Goal: Transaction & Acquisition: Purchase product/service

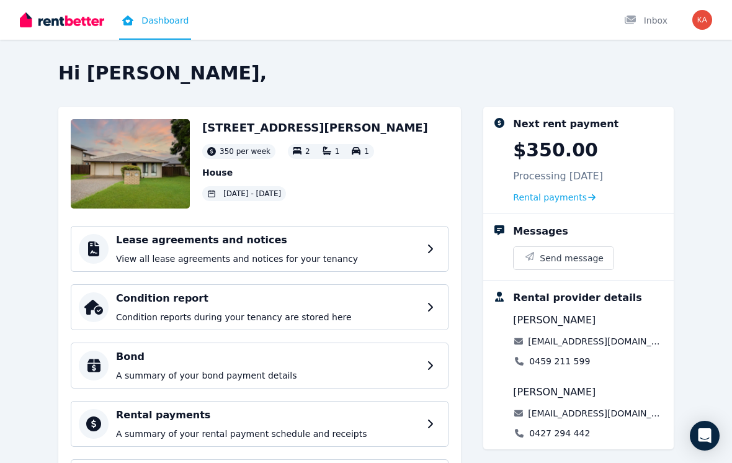
click at [544, 203] on span "Rental payments" at bounding box center [550, 197] width 74 height 12
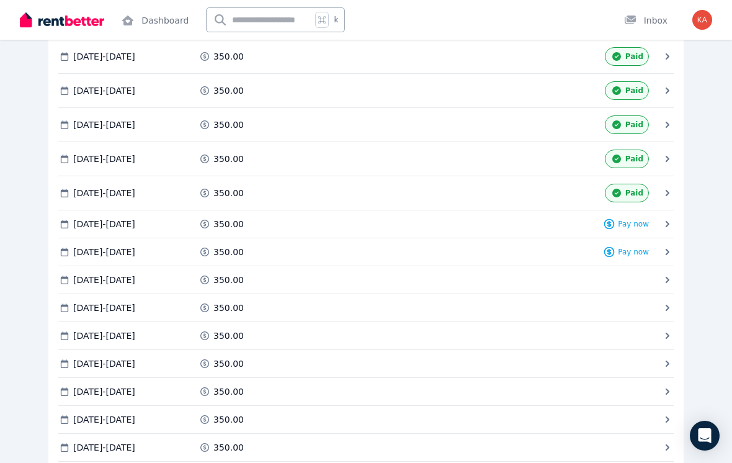
scroll to position [2632, 0]
click at [639, 225] on span "Pay now" at bounding box center [633, 223] width 31 height 10
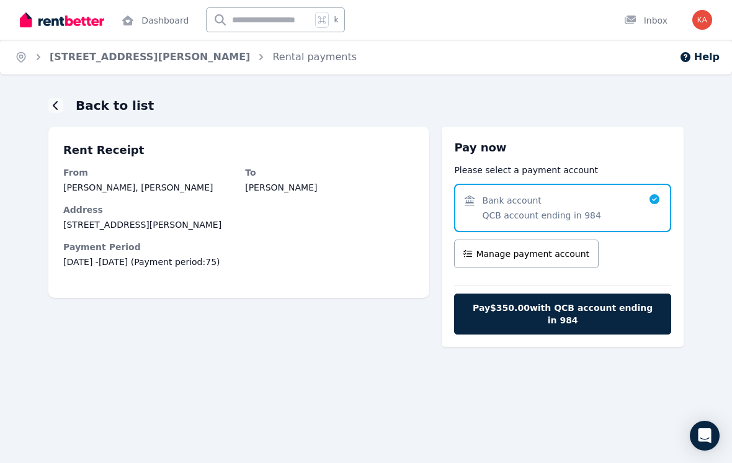
click at [578, 305] on span "Pay $350.00 with QCB account ending in 984" at bounding box center [562, 314] width 191 height 25
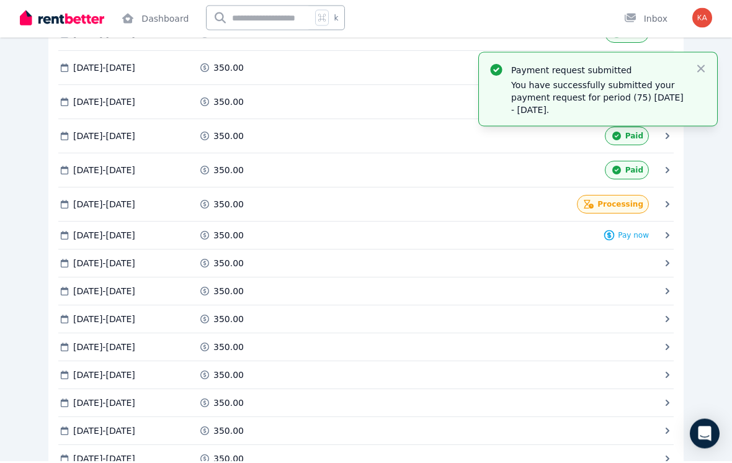
scroll to position [2655, 0]
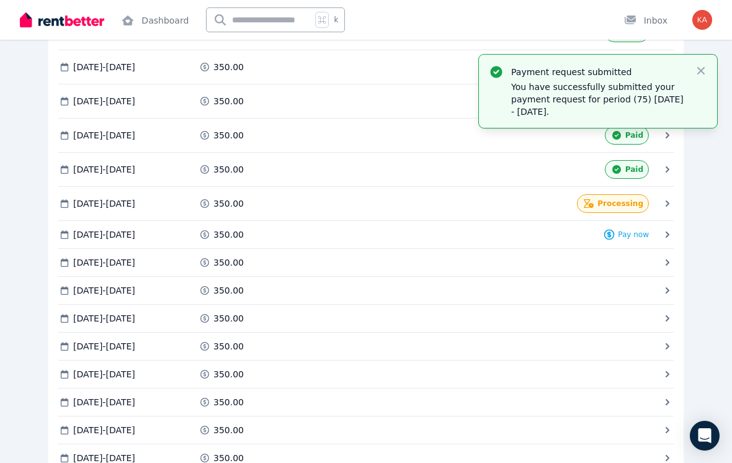
click at [632, 236] on span "Pay now" at bounding box center [633, 235] width 31 height 10
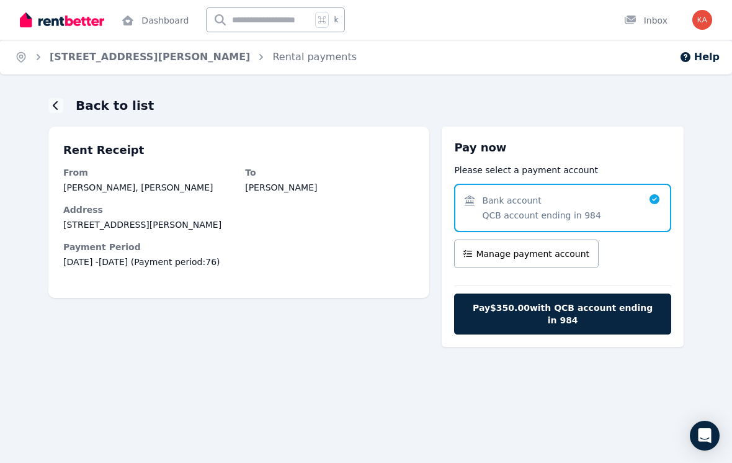
click at [559, 306] on span "Pay $350.00 with QCB account ending in 984" at bounding box center [562, 314] width 191 height 25
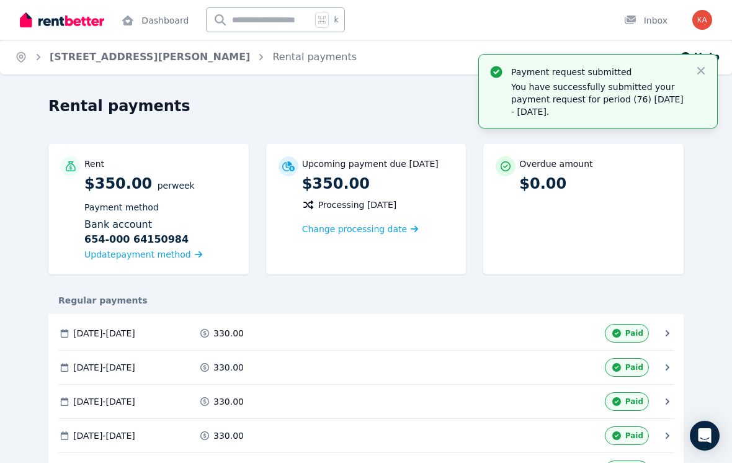
click at [701, 24] on img "button" at bounding box center [702, 20] width 20 height 20
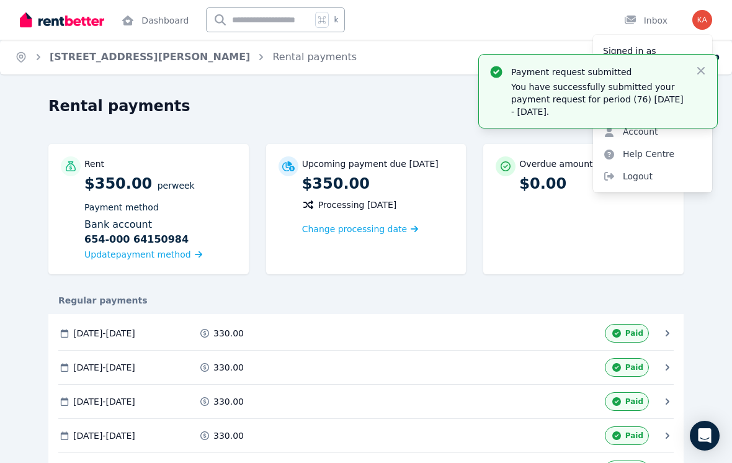
click at [642, 175] on span "Logout" at bounding box center [652, 176] width 119 height 22
